Goal: Task Accomplishment & Management: Use online tool/utility

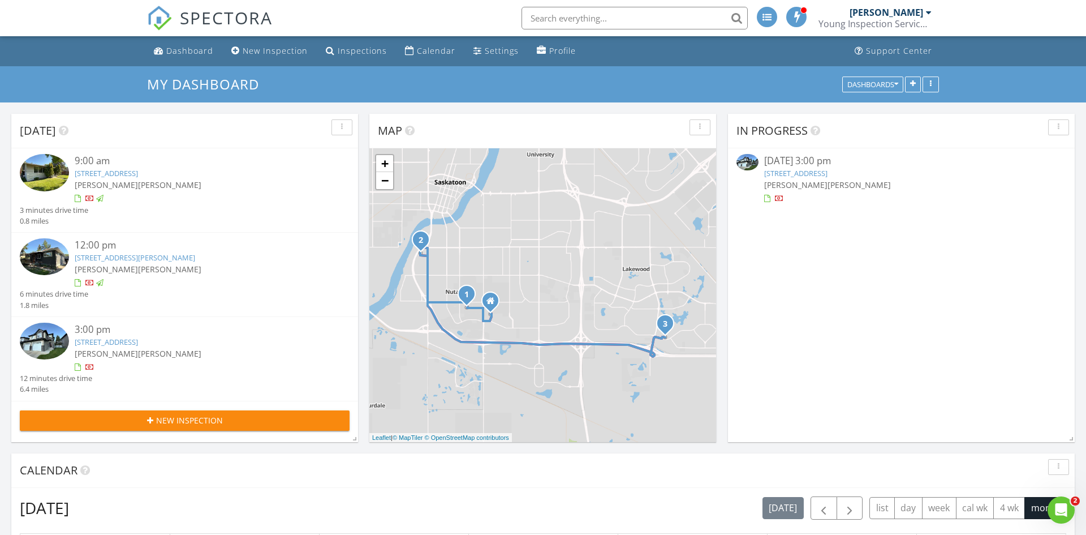
click at [48, 345] on img at bounding box center [44, 341] width 49 height 37
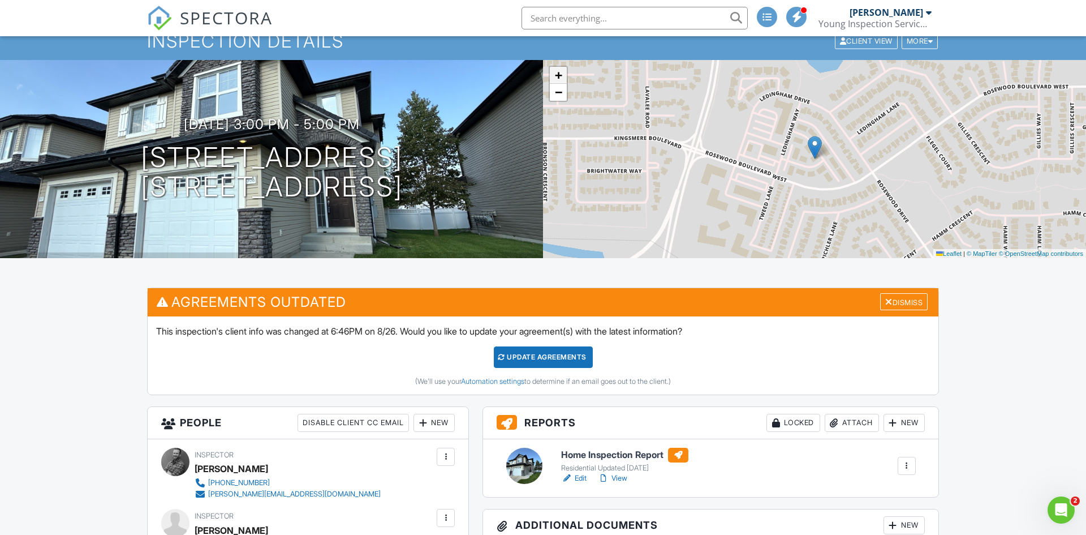
click at [562, 73] on span "+" at bounding box center [558, 75] width 7 height 14
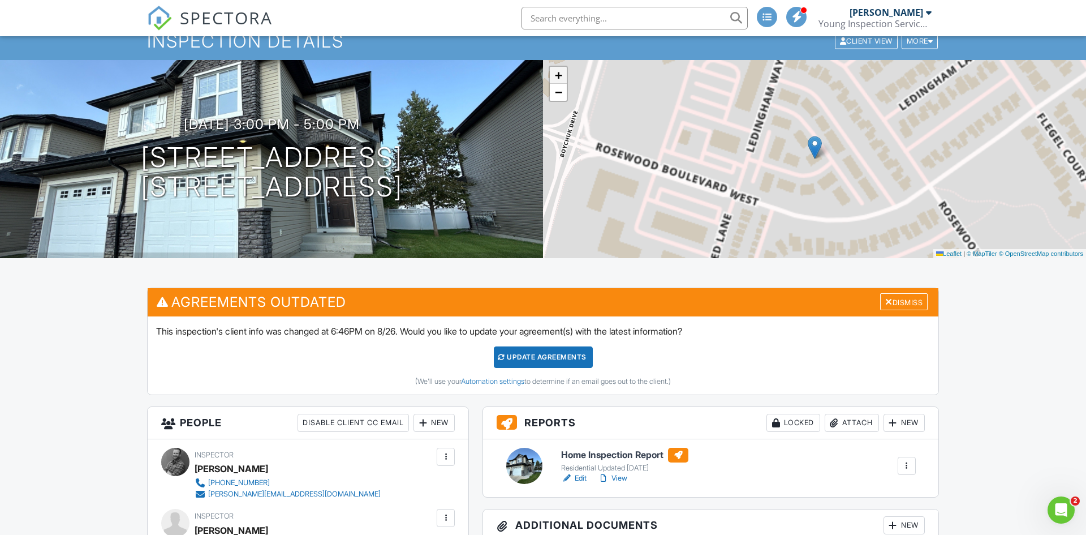
click at [562, 73] on span "+" at bounding box center [558, 75] width 7 height 14
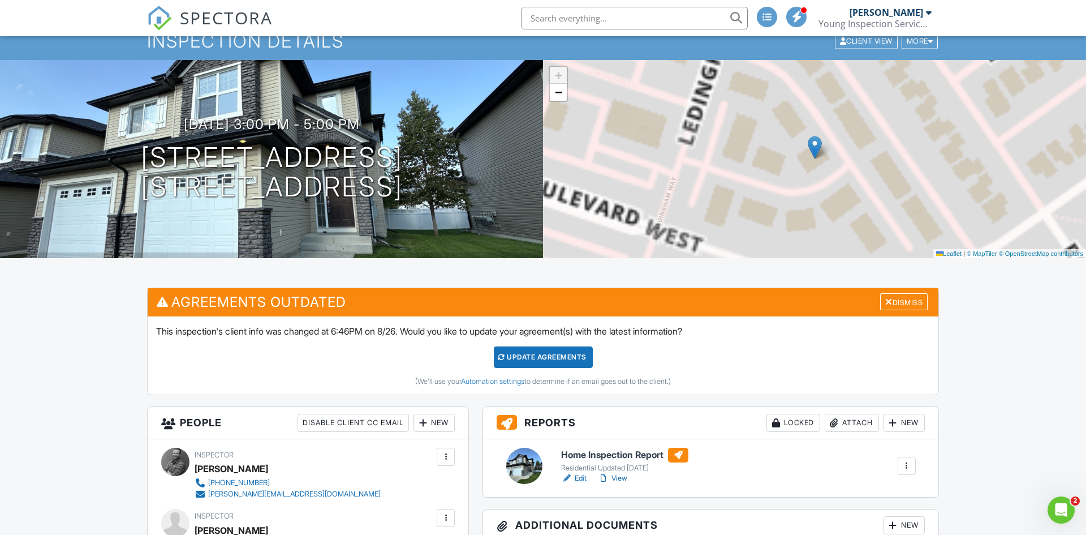
click at [562, 73] on span "+" at bounding box center [558, 75] width 7 height 14
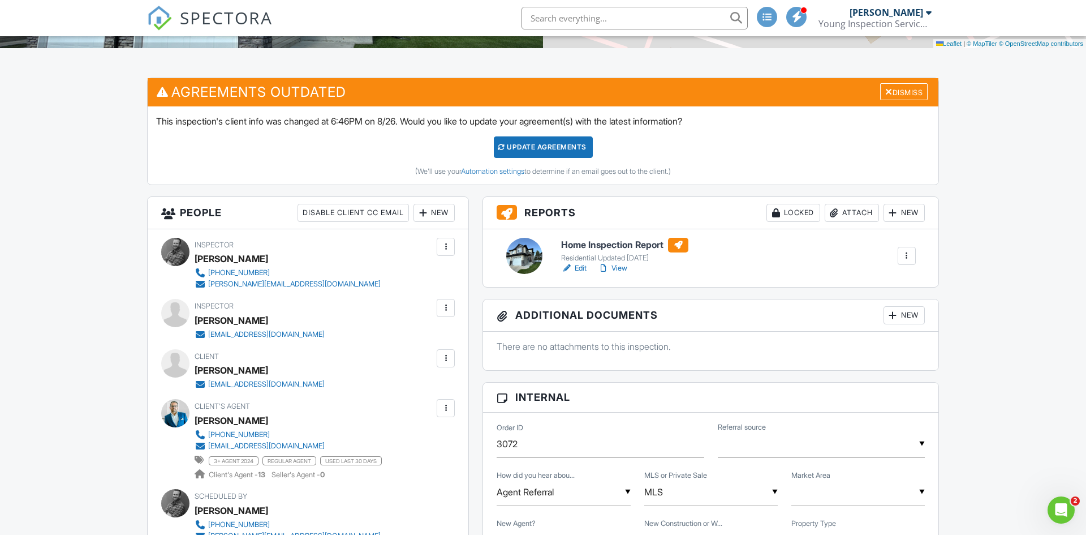
scroll to position [256, 0]
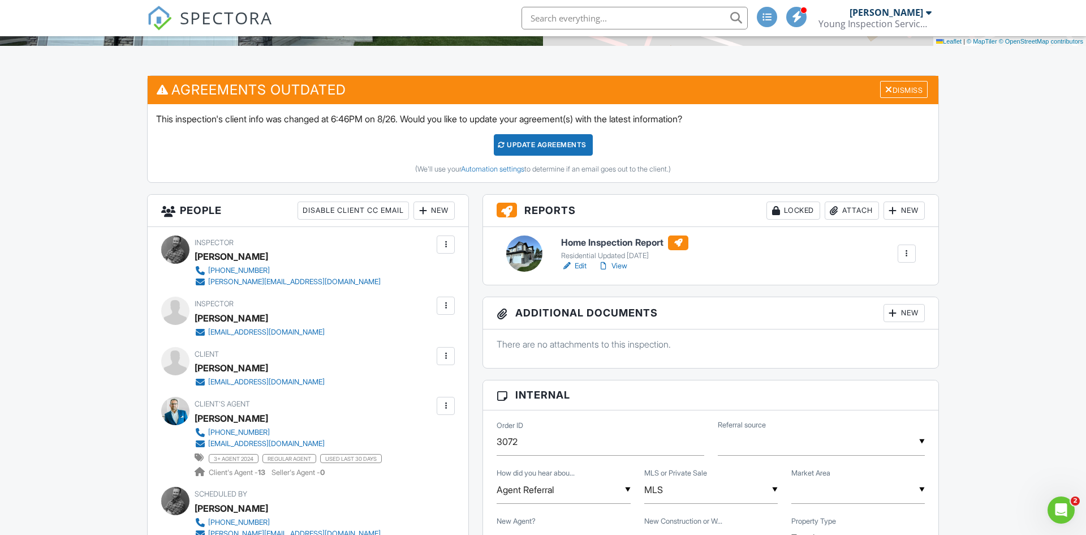
click at [618, 244] on h6 "Home Inspection Report" at bounding box center [624, 242] width 127 height 15
